Goal: Information Seeking & Learning: Learn about a topic

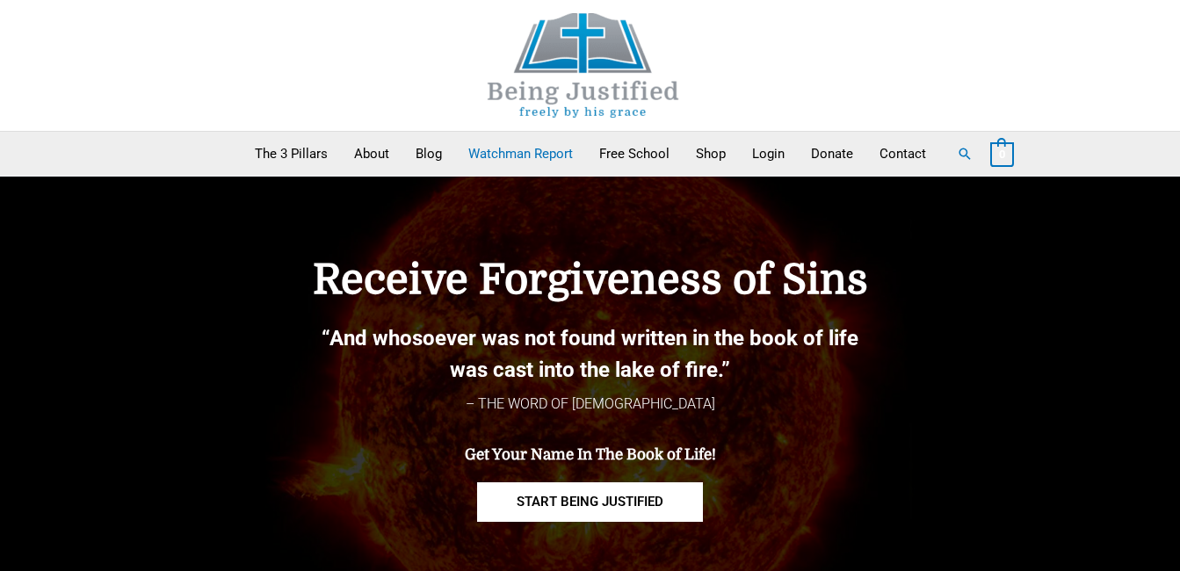
click at [536, 148] on link "Watchman Report" at bounding box center [520, 154] width 131 height 44
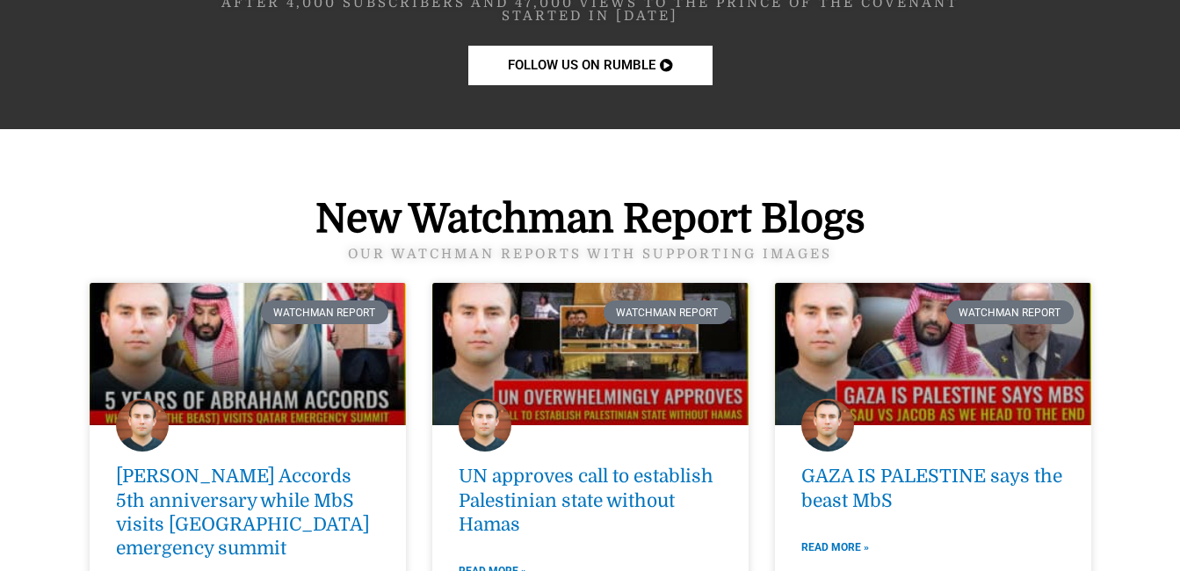
scroll to position [2557, 0]
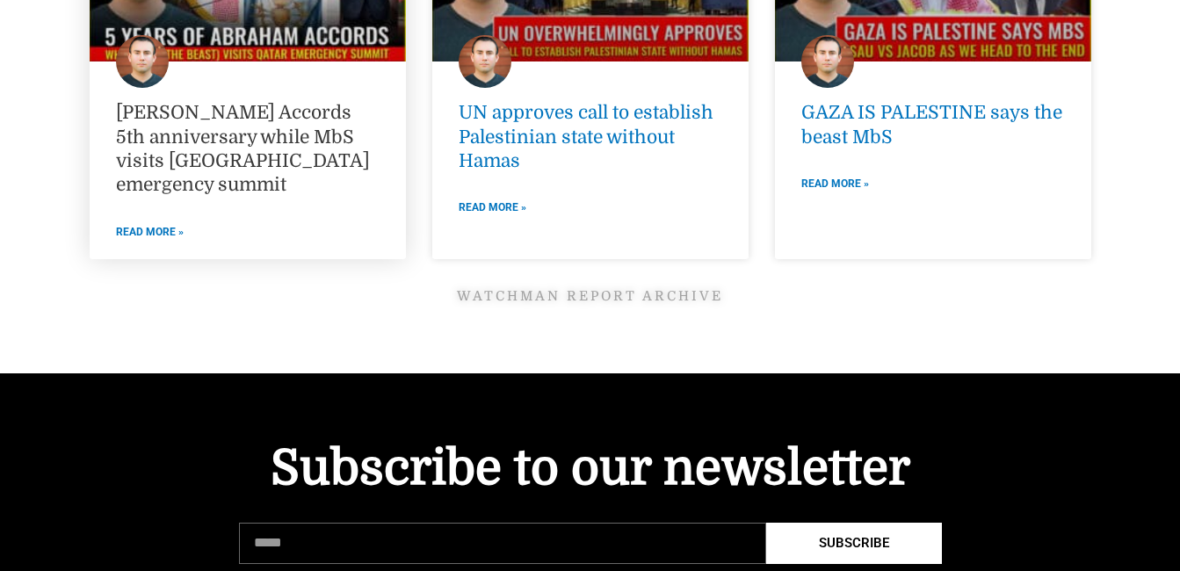
click at [248, 150] on link "[PERSON_NAME] Accords 5th anniversary while MbS visits [GEOGRAPHIC_DATA] emerge…" at bounding box center [243, 148] width 254 height 93
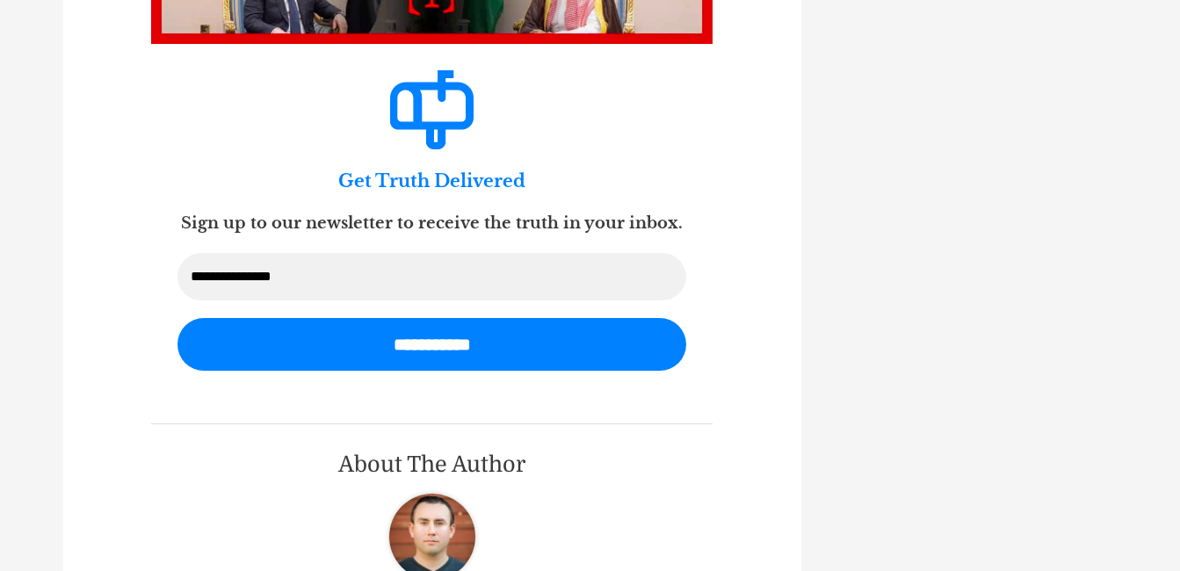
scroll to position [6183, 0]
